Goal: Navigation & Orientation: Find specific page/section

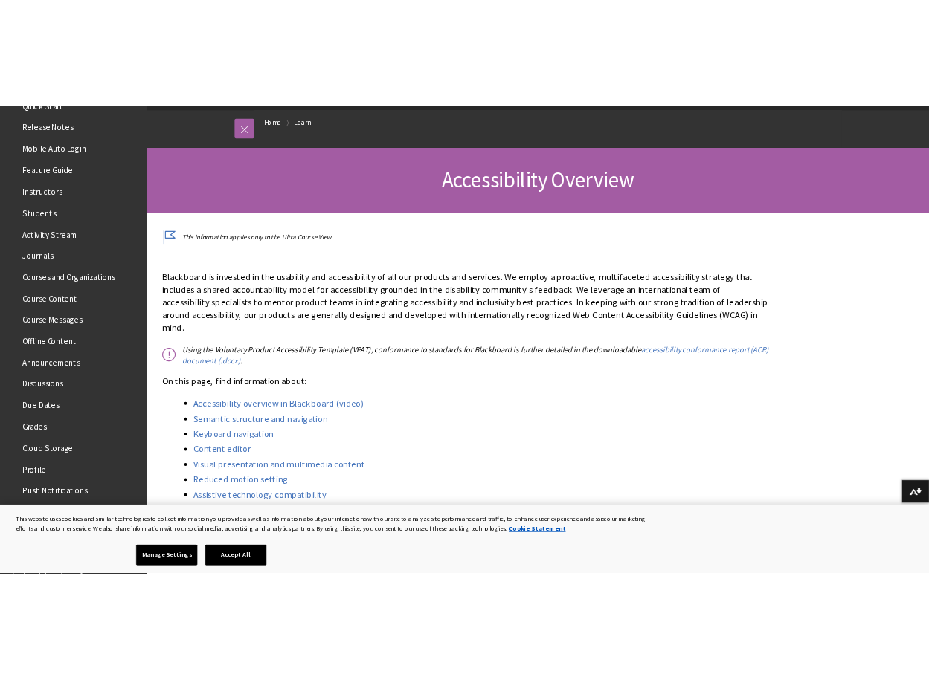
scroll to position [297, 0]
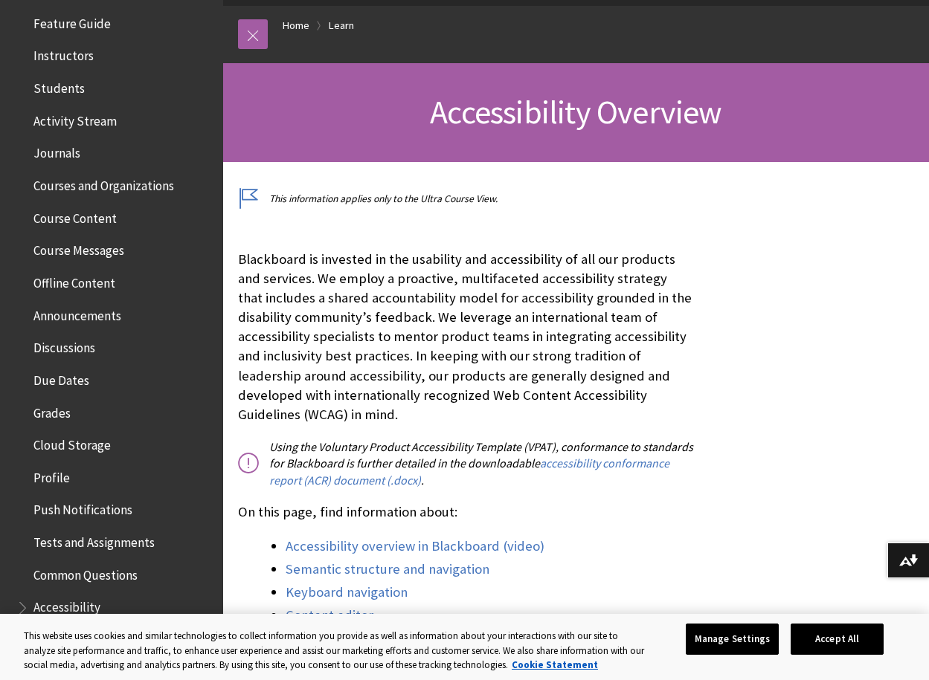
click at [51, 483] on span "Profile" at bounding box center [51, 475] width 36 height 20
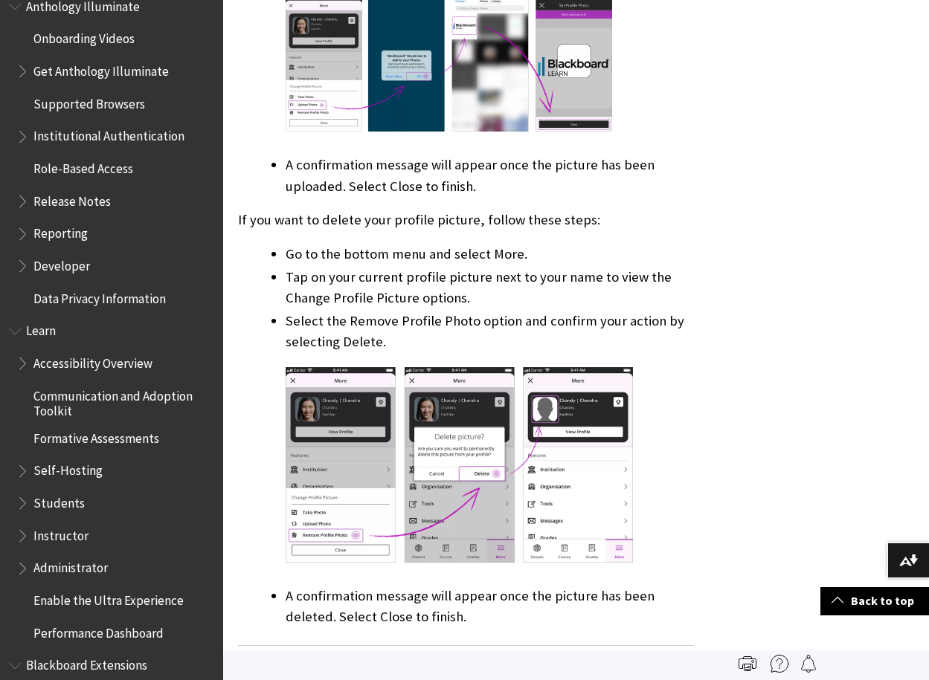
scroll to position [1112, 0]
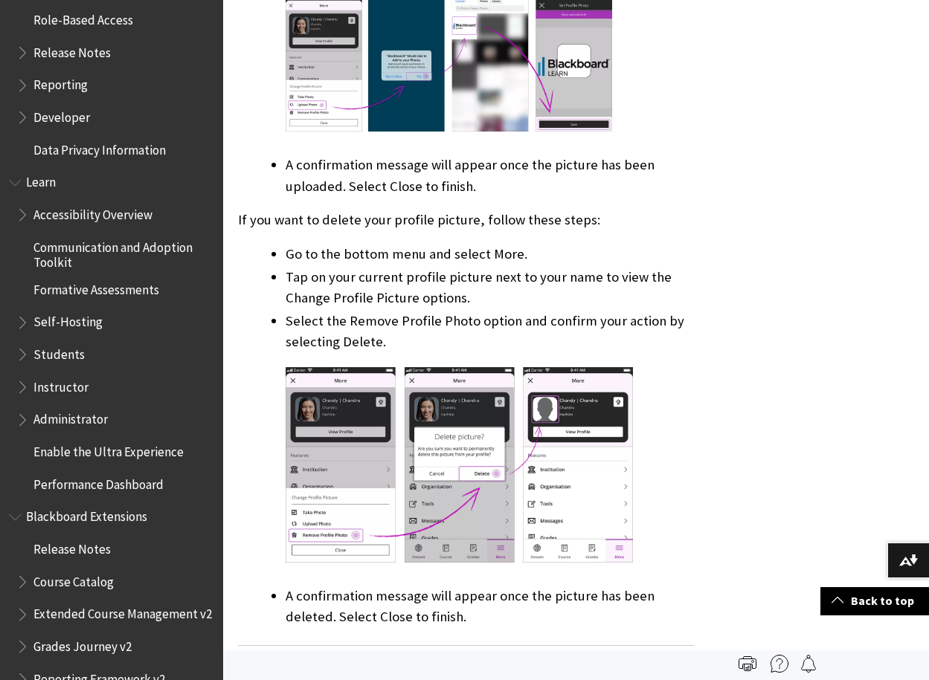
click at [96, 213] on span "Accessibility Overview" at bounding box center [92, 212] width 119 height 20
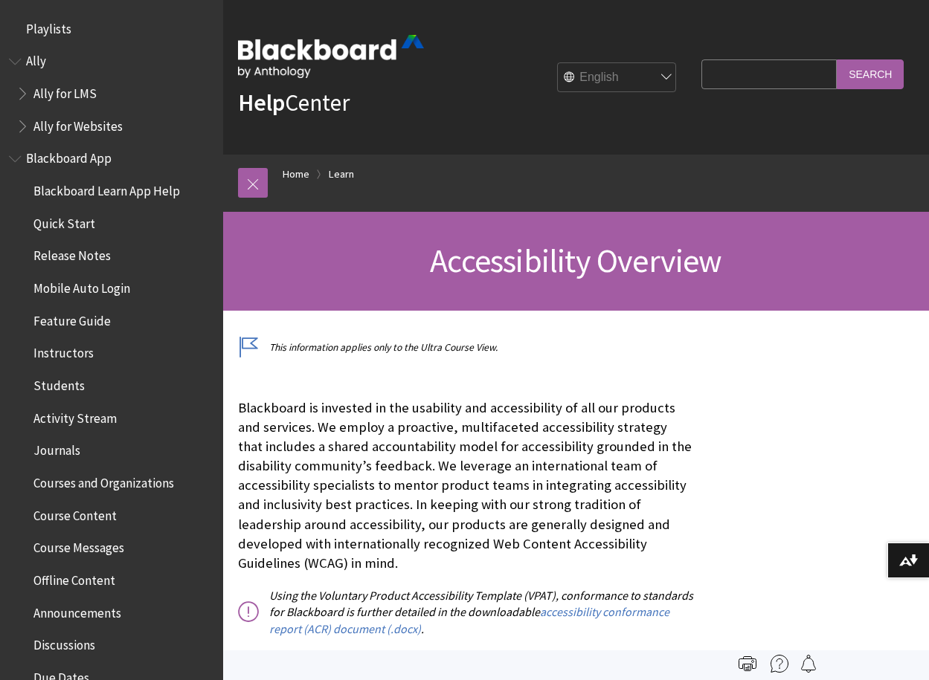
scroll to position [1292, 0]
